Goal: Navigation & Orientation: Understand site structure

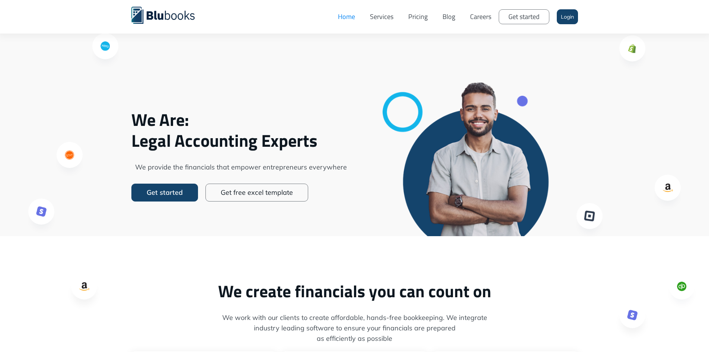
click at [382, 16] on link "Services" at bounding box center [381, 17] width 38 height 22
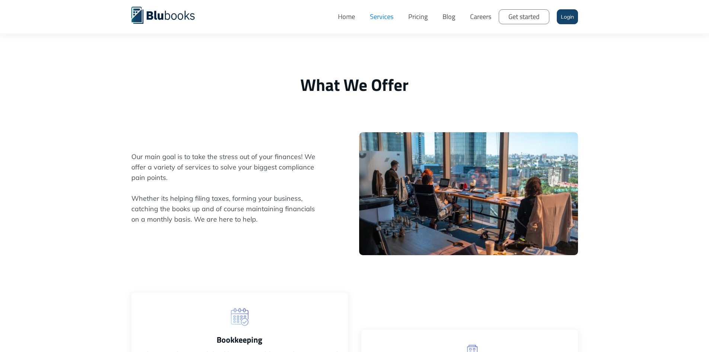
click at [420, 18] on link "Pricing" at bounding box center [418, 17] width 34 height 22
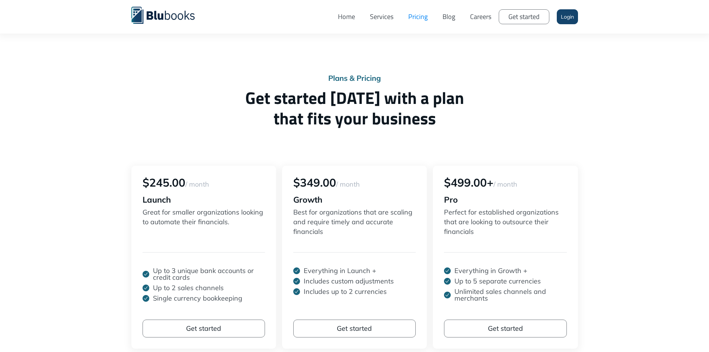
click at [452, 20] on link "Blog" at bounding box center [449, 17] width 28 height 22
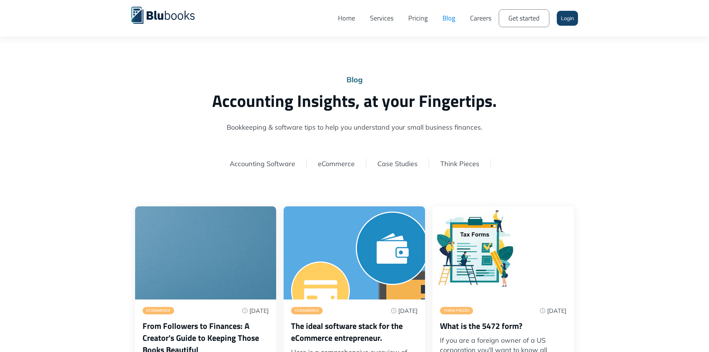
click at [467, 19] on link "Careers" at bounding box center [480, 18] width 36 height 25
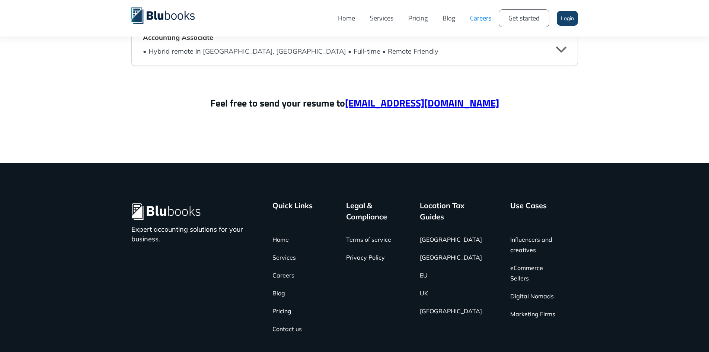
scroll to position [1786, 0]
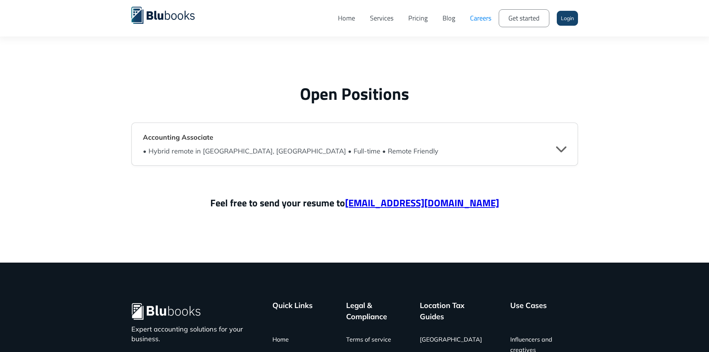
click at [564, 147] on div "" at bounding box center [561, 148] width 10 height 11
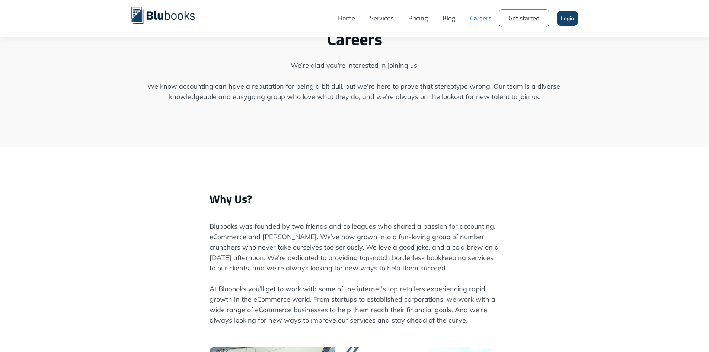
scroll to position [0, 0]
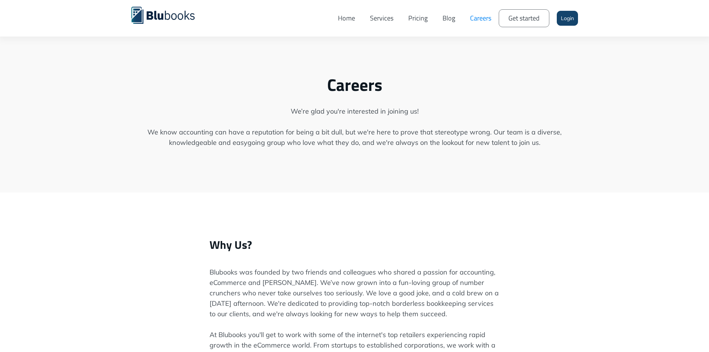
click at [445, 19] on link "Blog" at bounding box center [449, 18] width 28 height 25
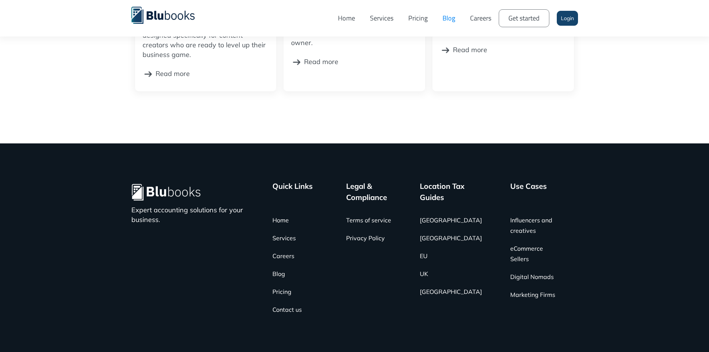
scroll to position [371, 0]
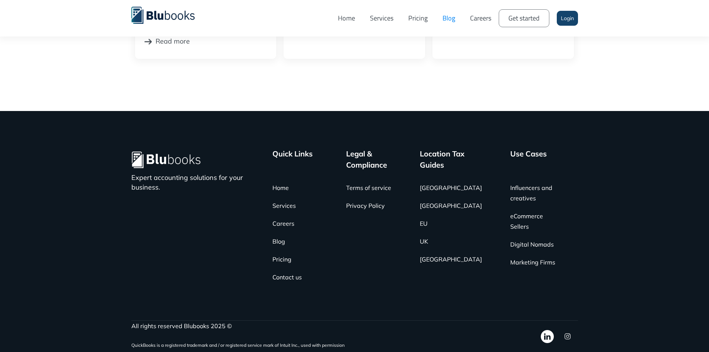
click at [422, 20] on link "Pricing" at bounding box center [418, 18] width 34 height 25
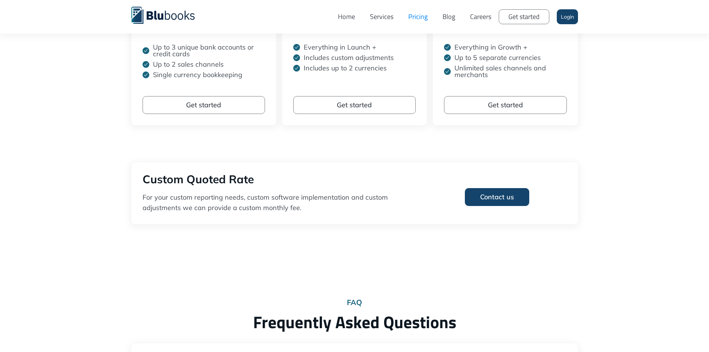
scroll to position [74, 0]
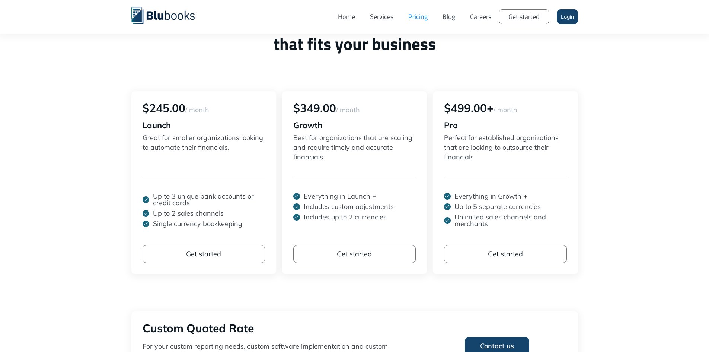
click at [388, 17] on link "Services" at bounding box center [381, 17] width 38 height 22
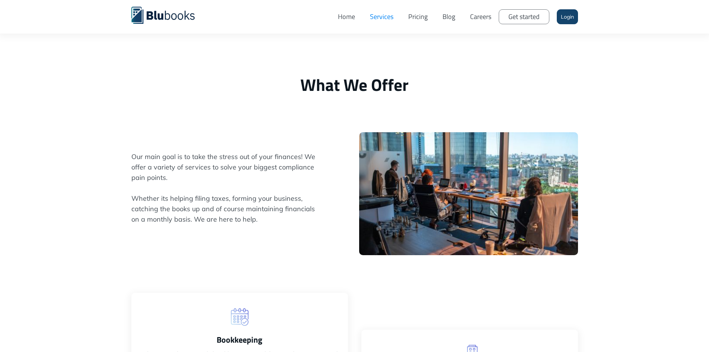
click at [347, 16] on link "Home" at bounding box center [346, 17] width 32 height 22
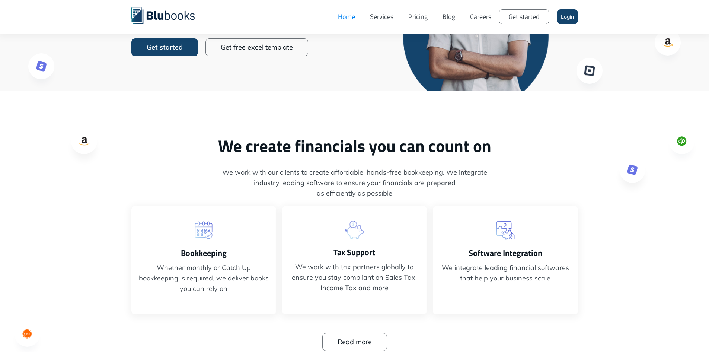
scroll to position [149, 0]
